Goal: Navigation & Orientation: Find specific page/section

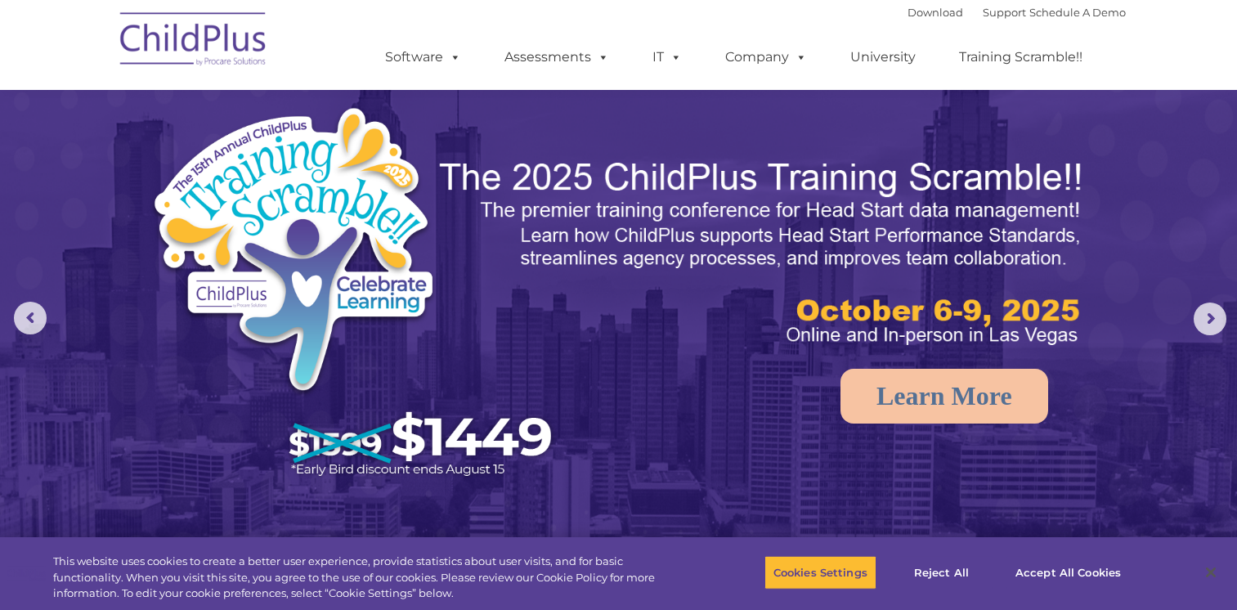
scroll to position [1797, 0]
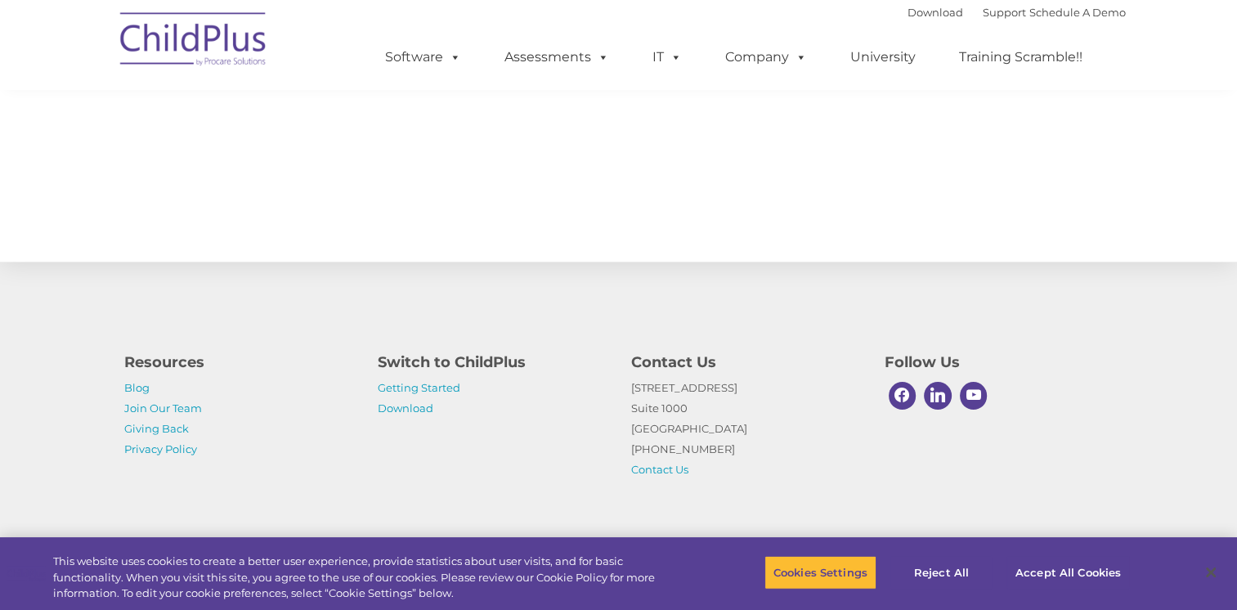
select select "MEDIUM"
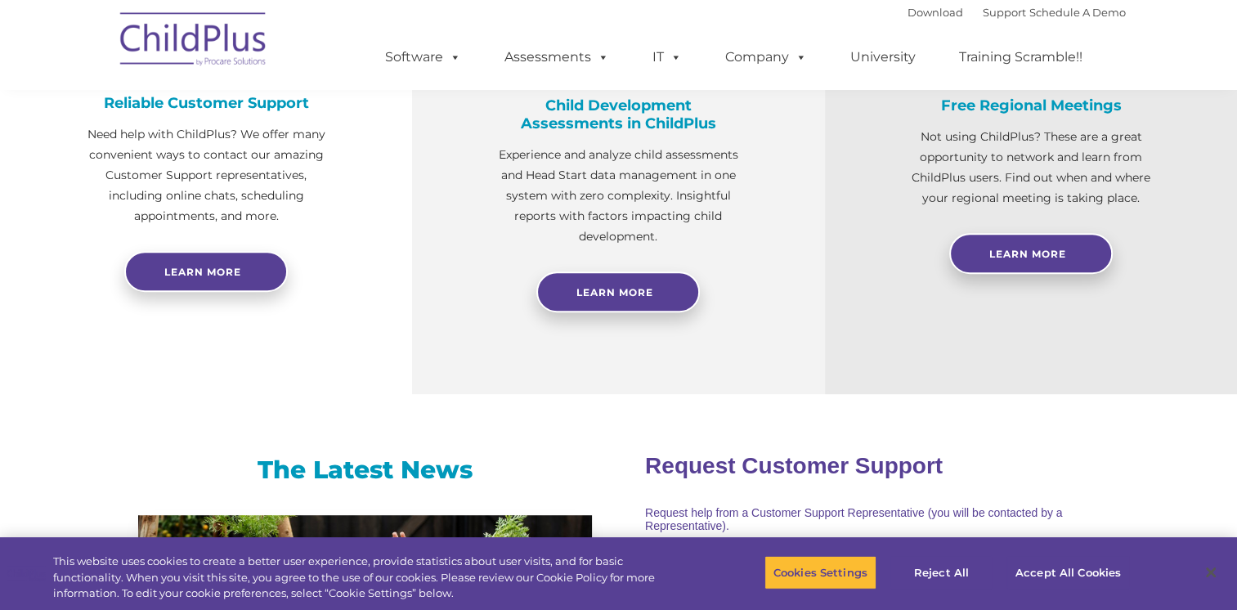
scroll to position [686, 0]
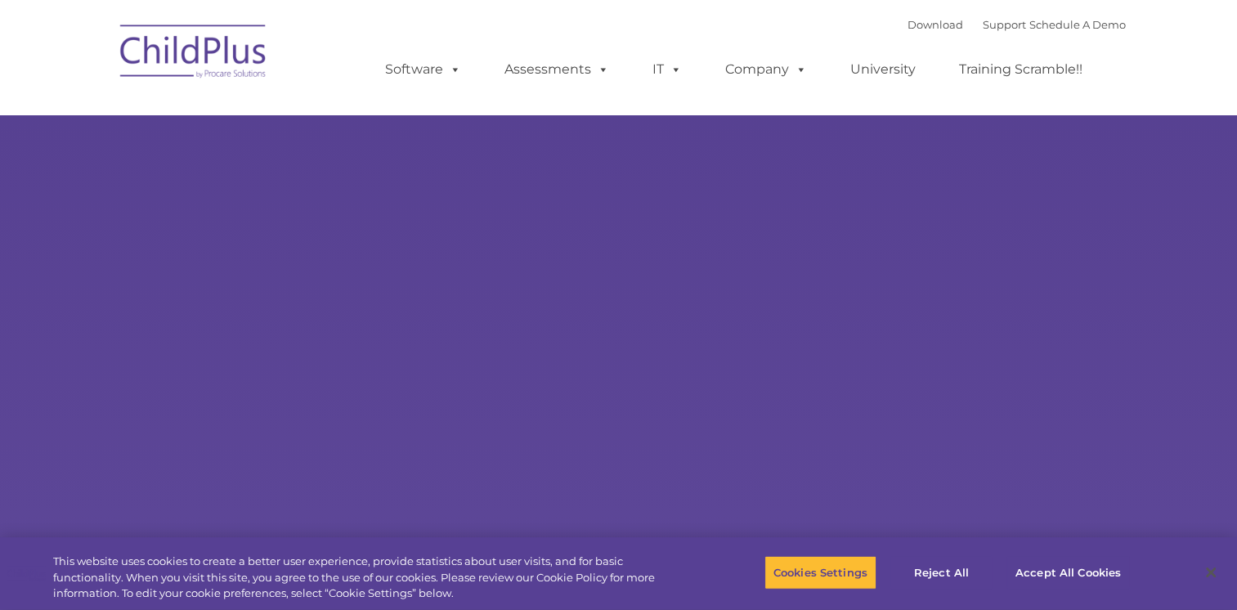
type input ""
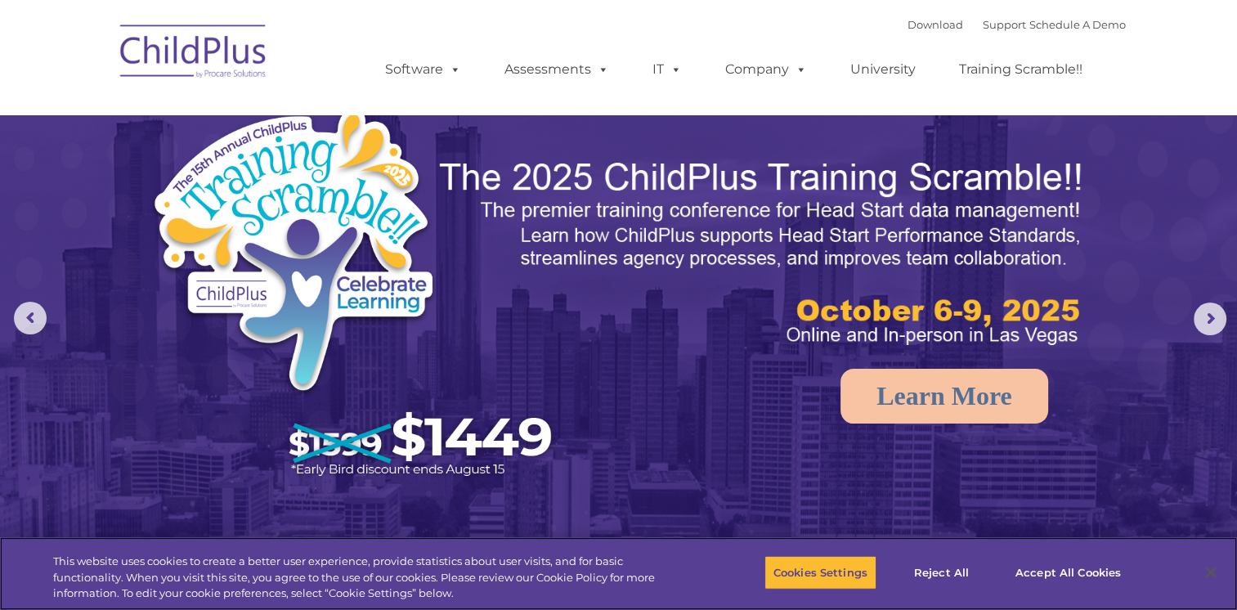
select select "MEDIUM"
